Goal: Task Accomplishment & Management: Manage account settings

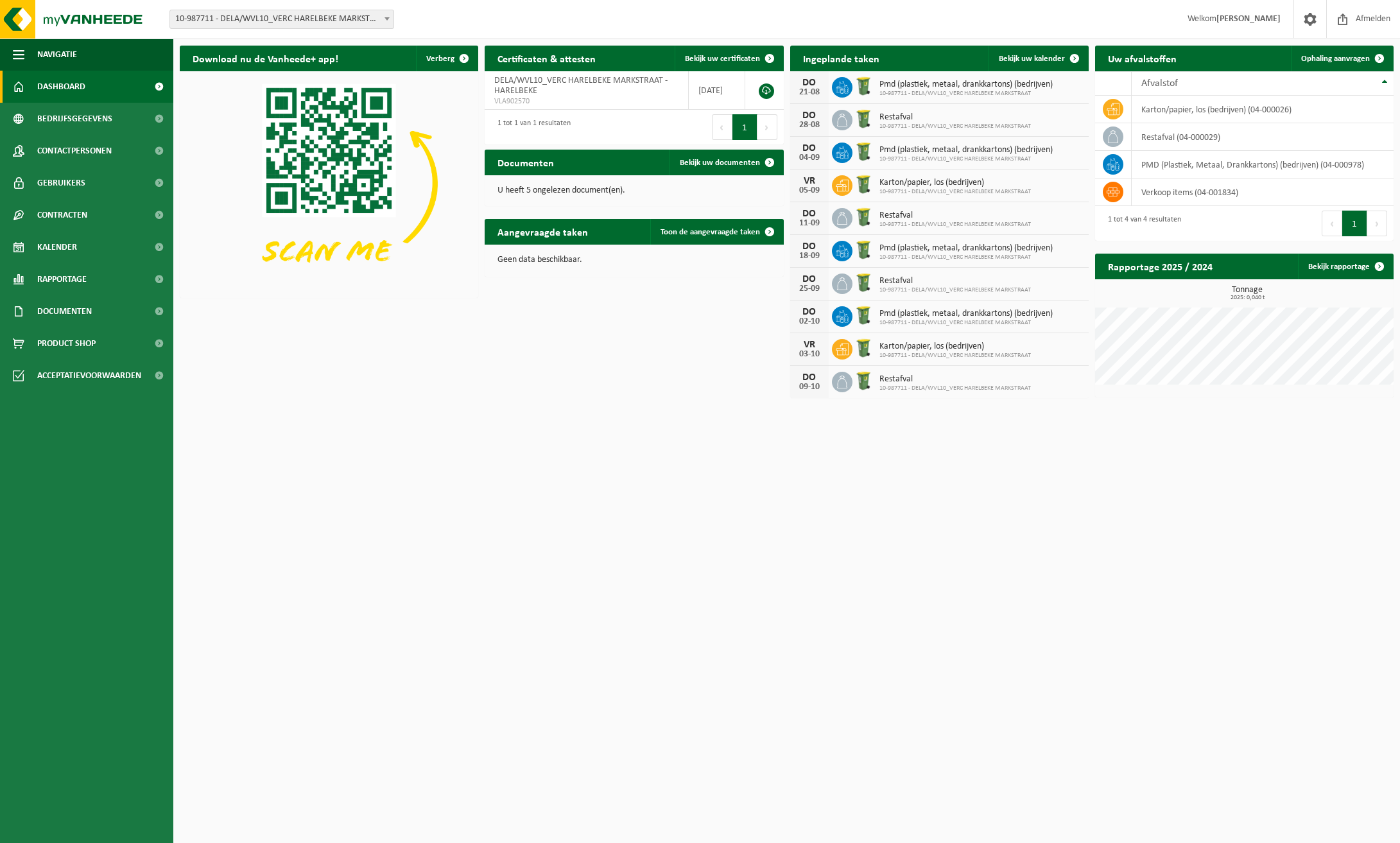
click at [928, 86] on span "Pmd (plastiek, metaal, drankkartons) (bedrijven)" at bounding box center [967, 84] width 174 height 10
click at [840, 88] on icon at bounding box center [842, 87] width 13 height 13
click at [970, 85] on span "Pmd (plastiek, metaal, drankkartons) (bedrijven)" at bounding box center [967, 84] width 174 height 10
click at [72, 117] on span "Bedrijfsgegevens" at bounding box center [75, 118] width 75 height 32
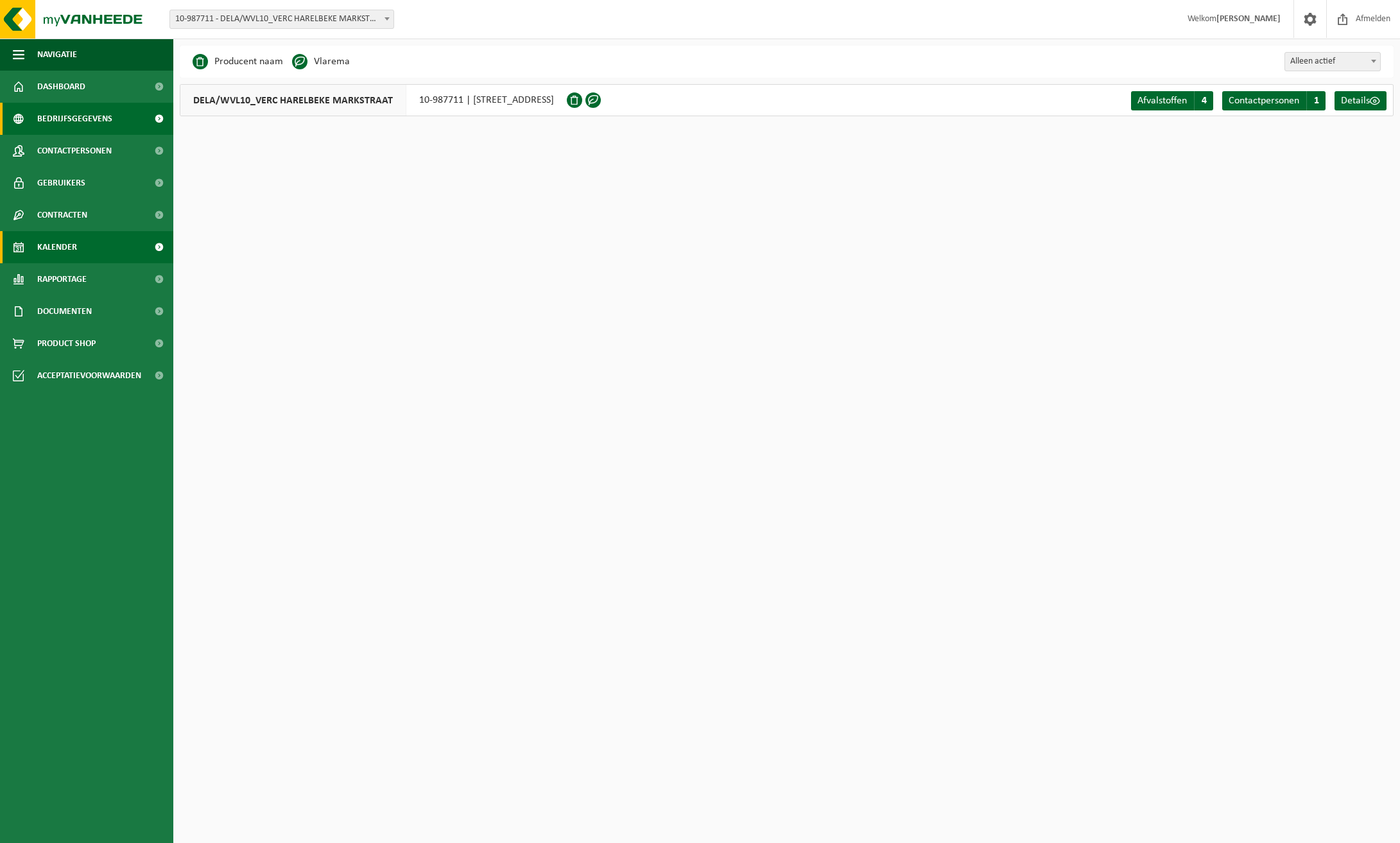
click at [77, 241] on link "Kalender" at bounding box center [87, 247] width 174 height 32
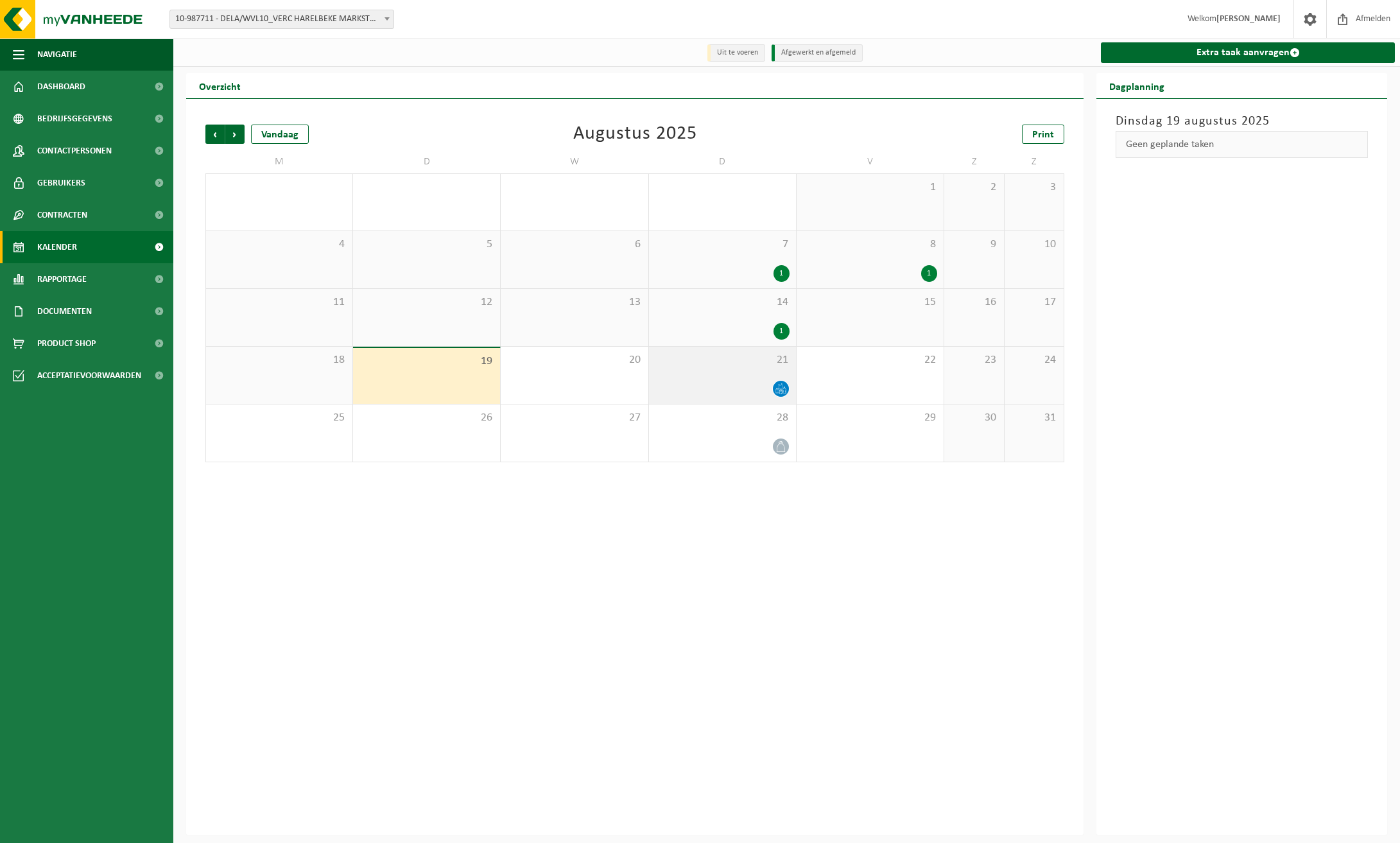
click at [731, 381] on div at bounding box center [722, 389] width 134 height 17
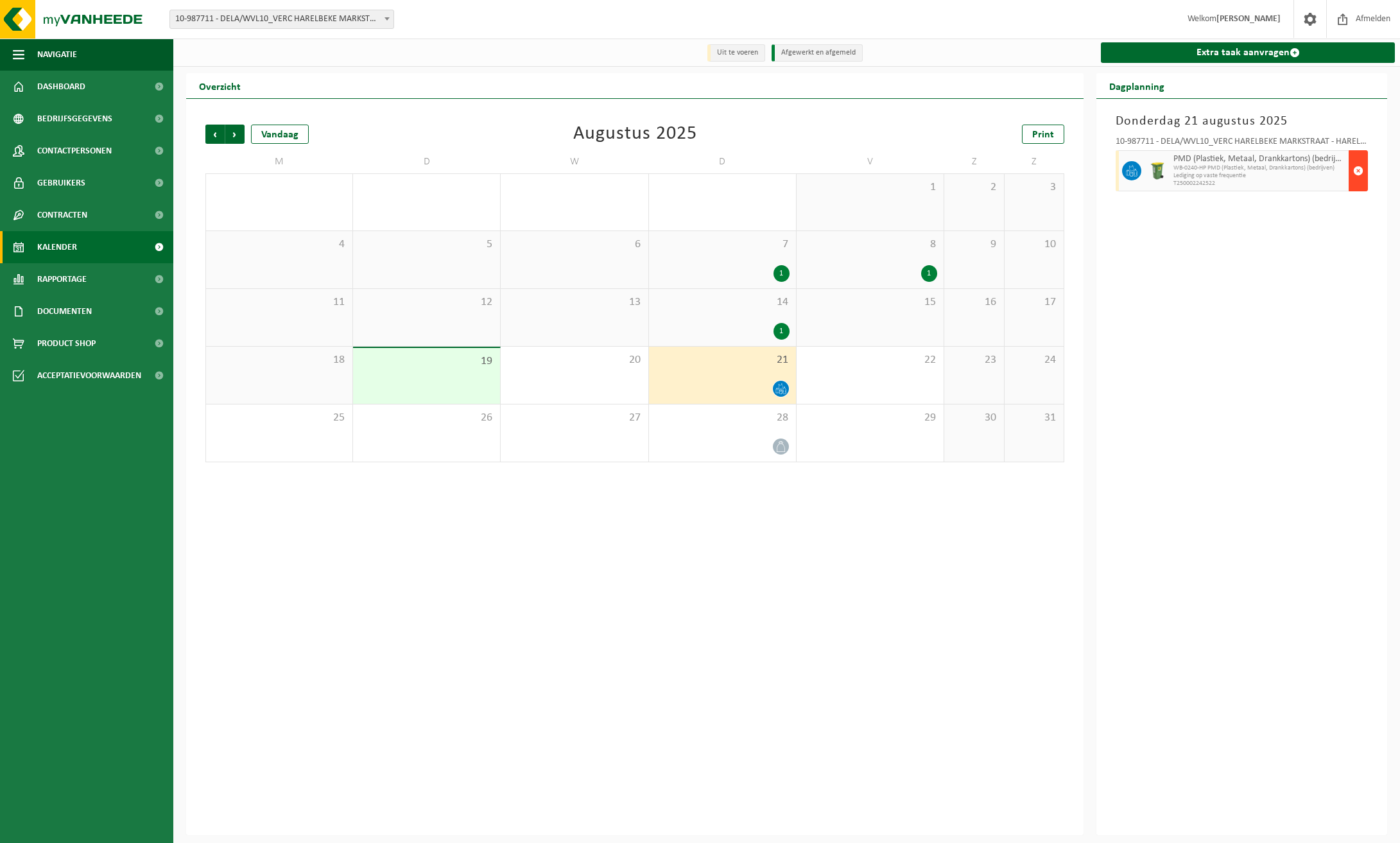
click at [1361, 171] on span "button" at bounding box center [1358, 171] width 10 height 26
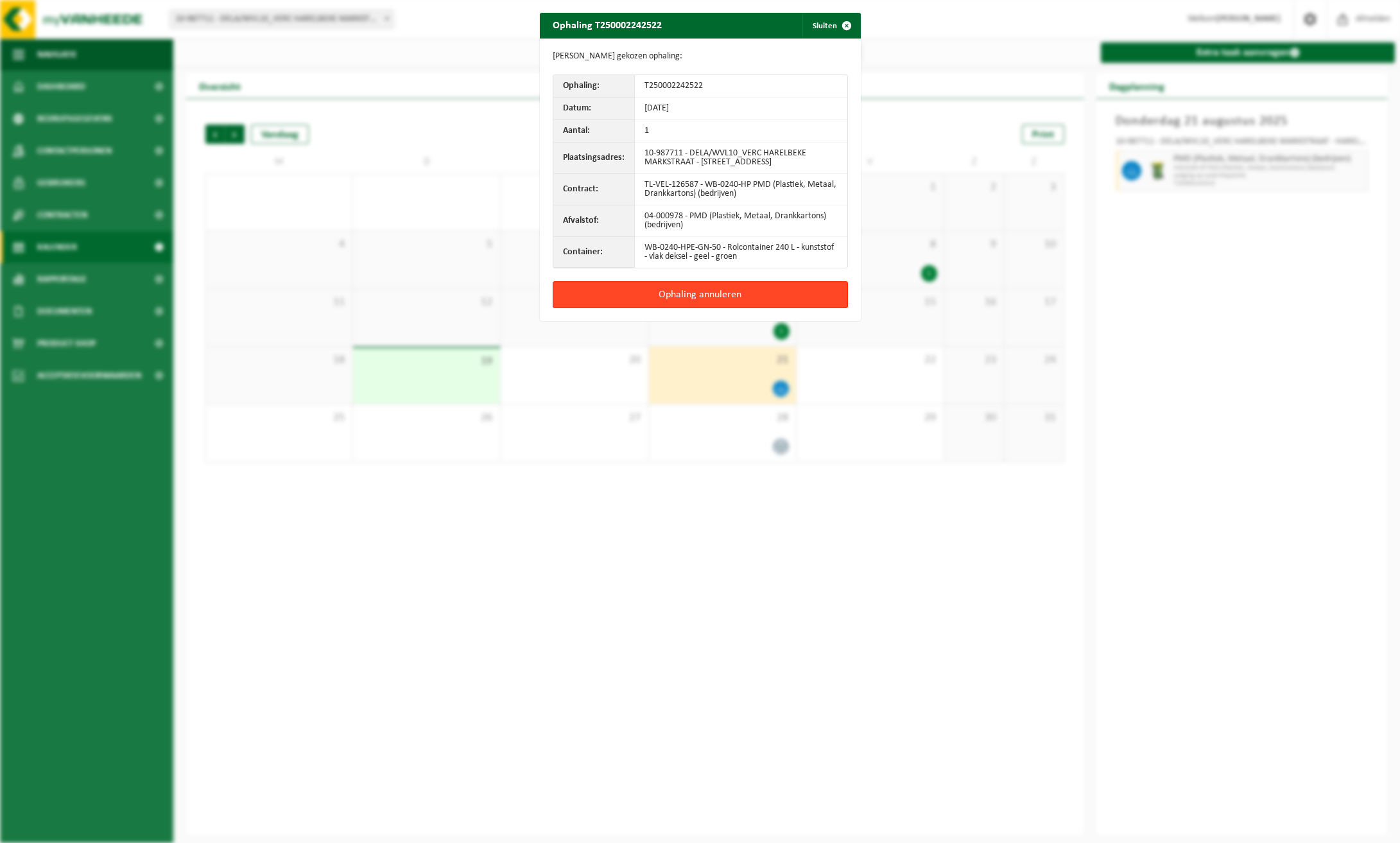
click at [694, 287] on button "Ophaling annuleren" at bounding box center [700, 293] width 295 height 27
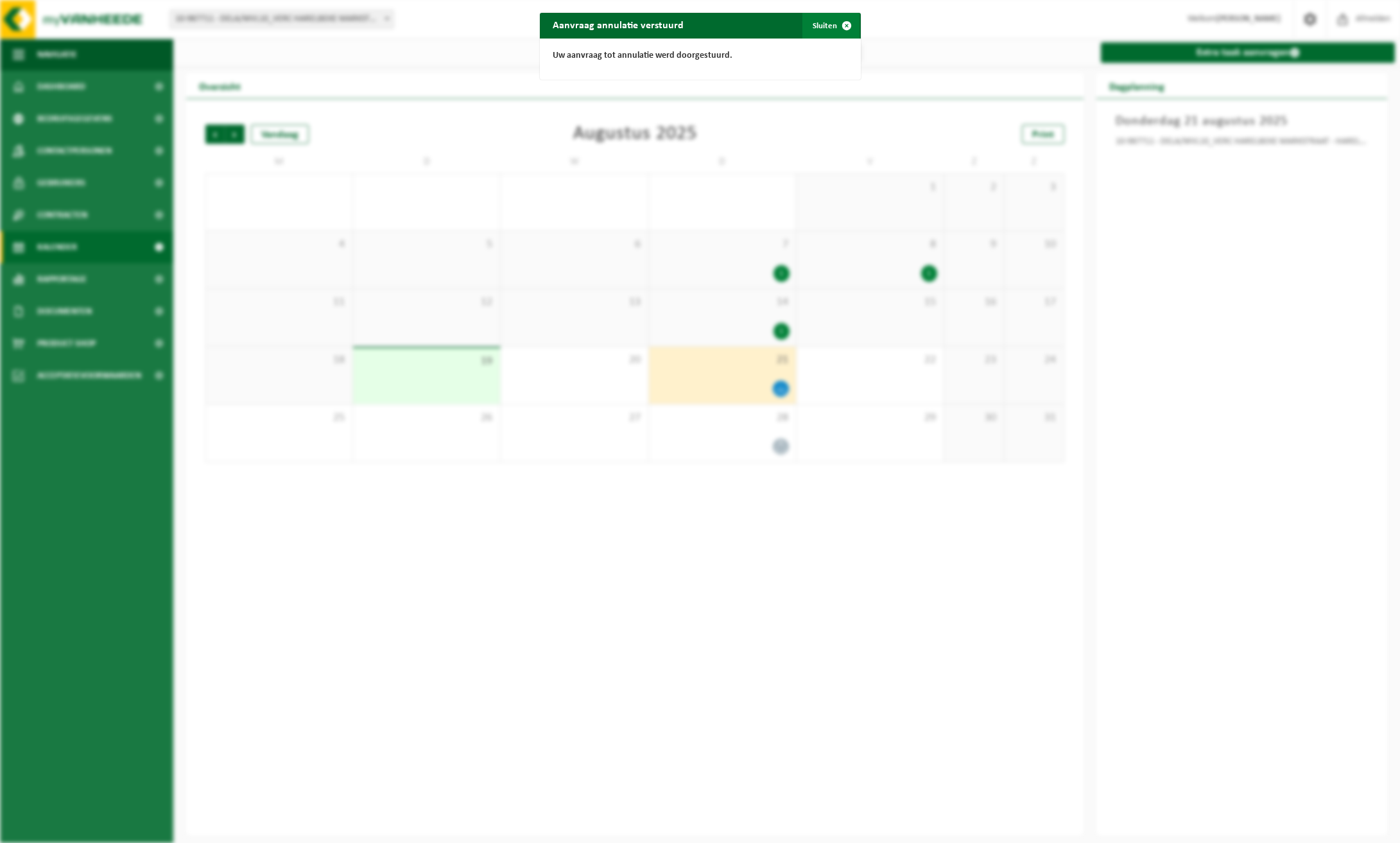
click at [843, 25] on span "button" at bounding box center [847, 26] width 26 height 26
